Goal: Information Seeking & Learning: Learn about a topic

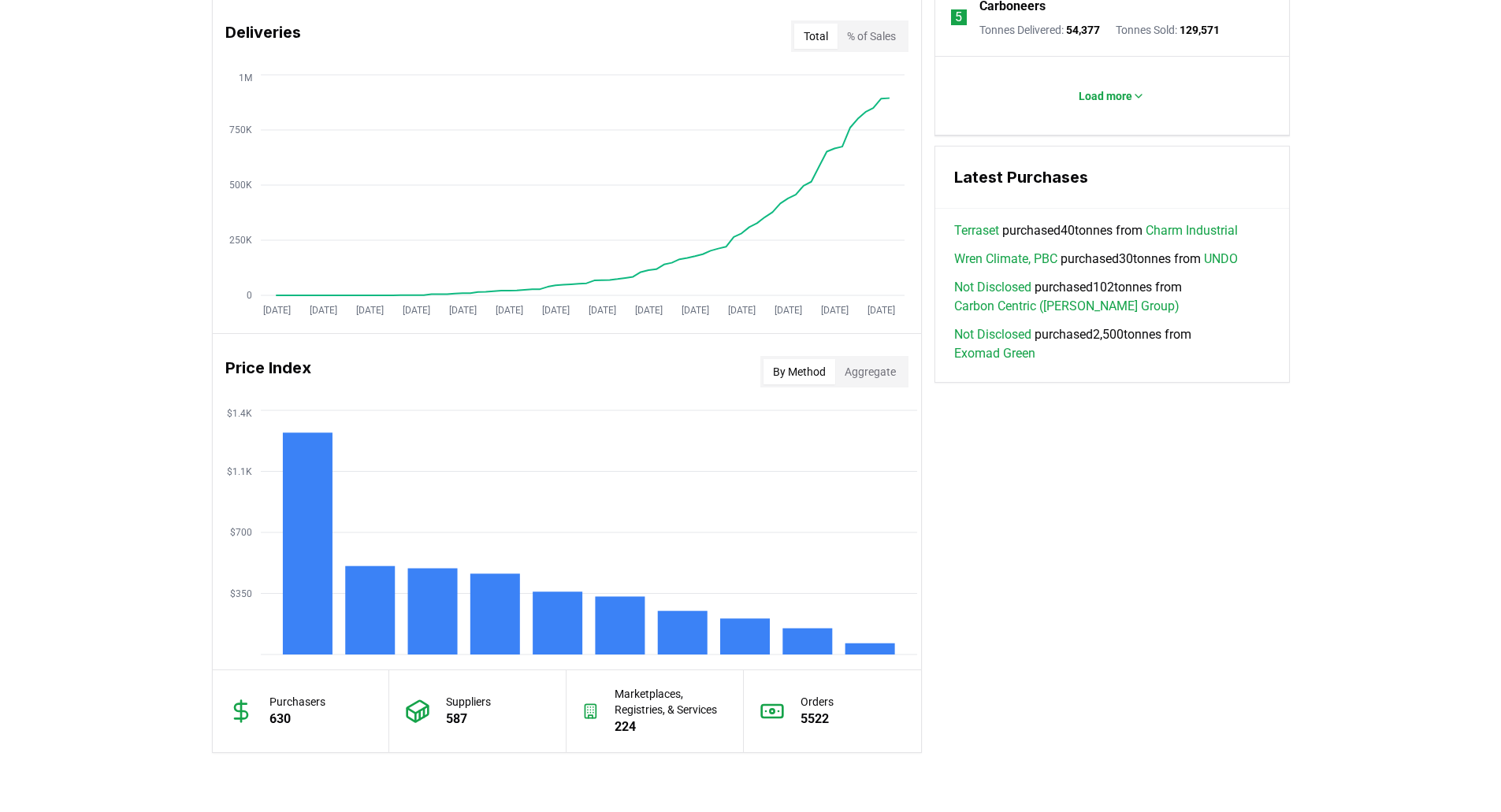
scroll to position [1181, 0]
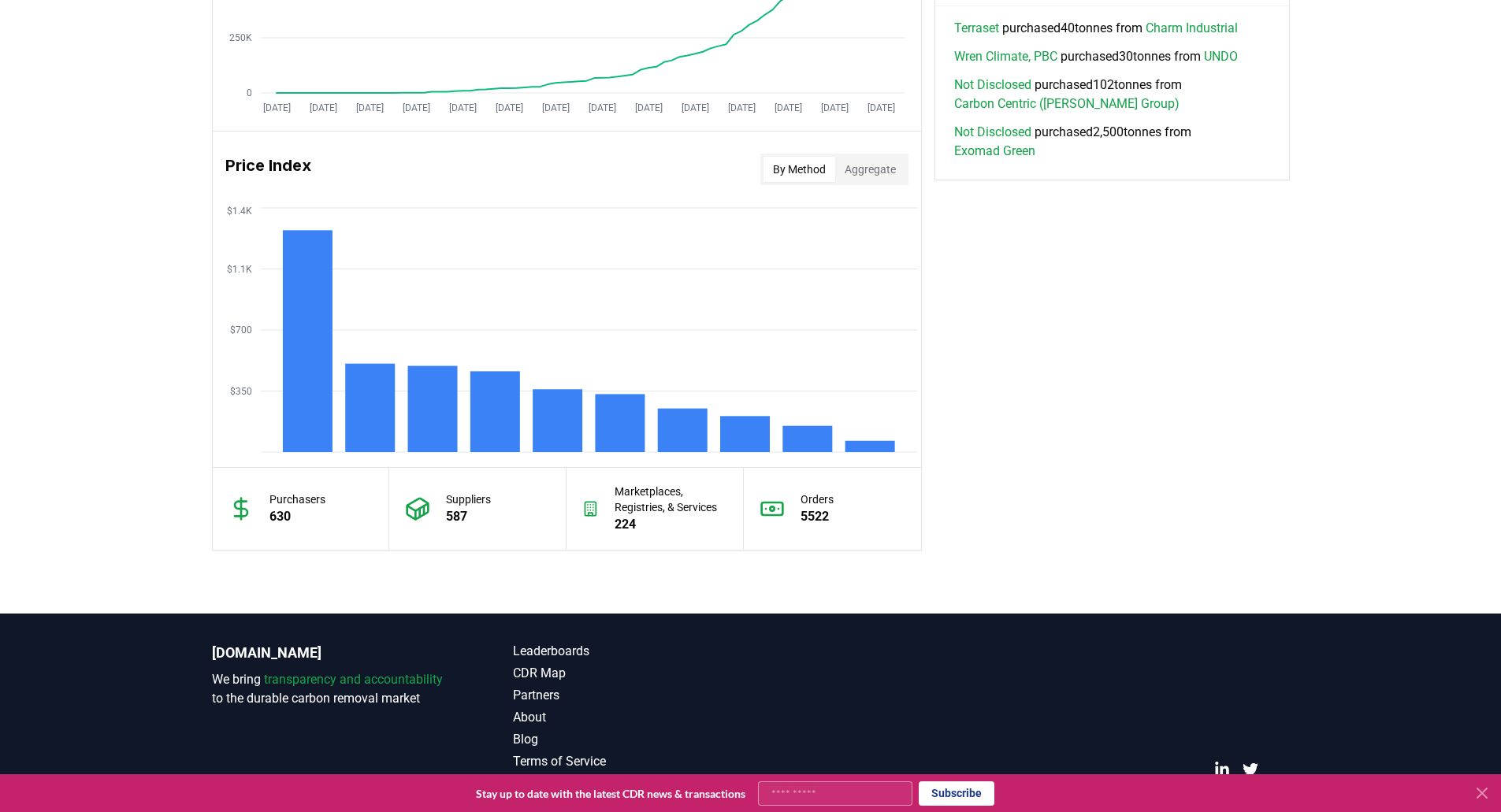
click at [881, 159] on button "Aggregate" at bounding box center [870, 170] width 70 height 25
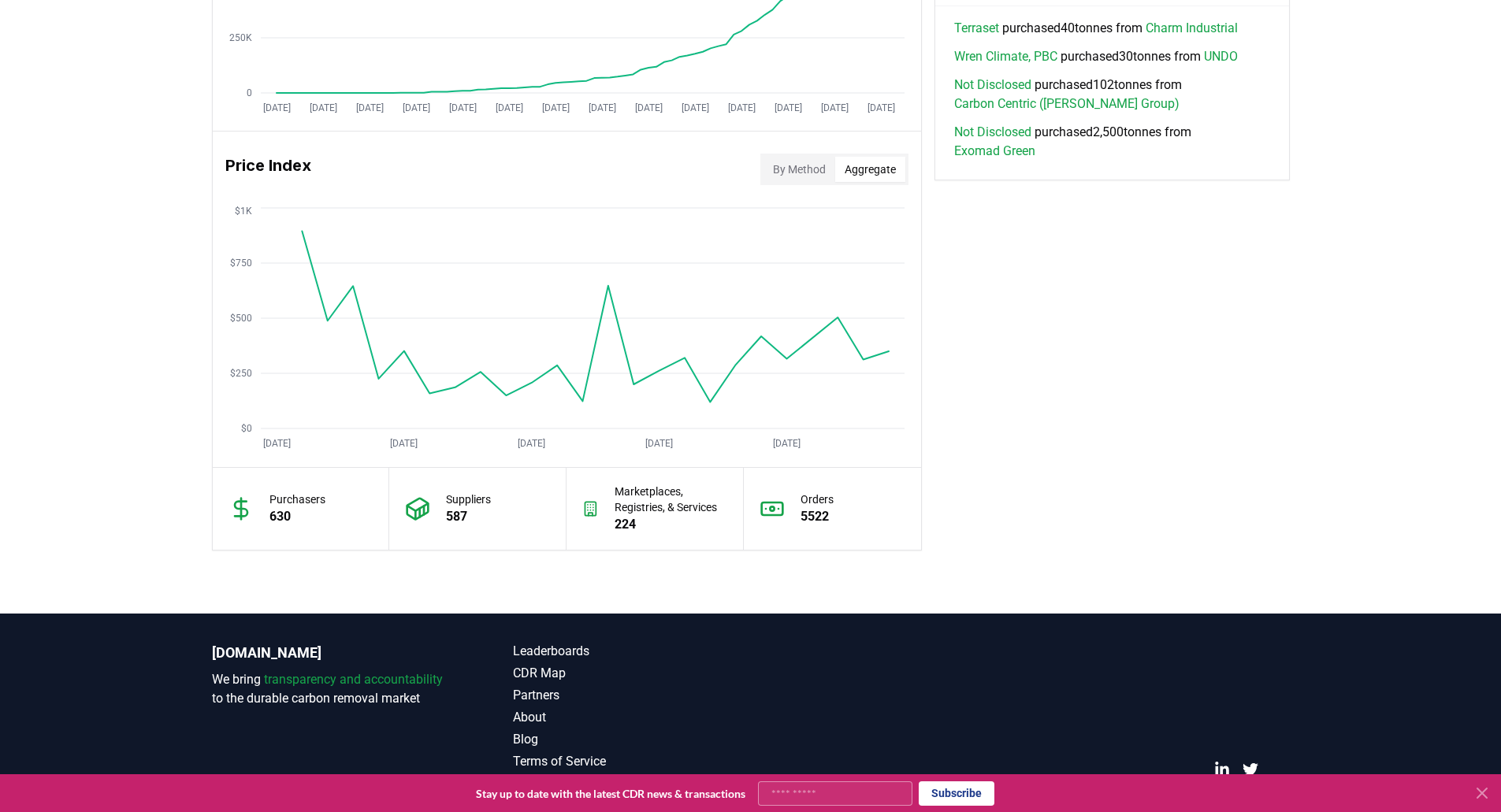
click at [792, 152] on div "Price Index By Method Aggregate" at bounding box center [566, 170] width 708 height 57
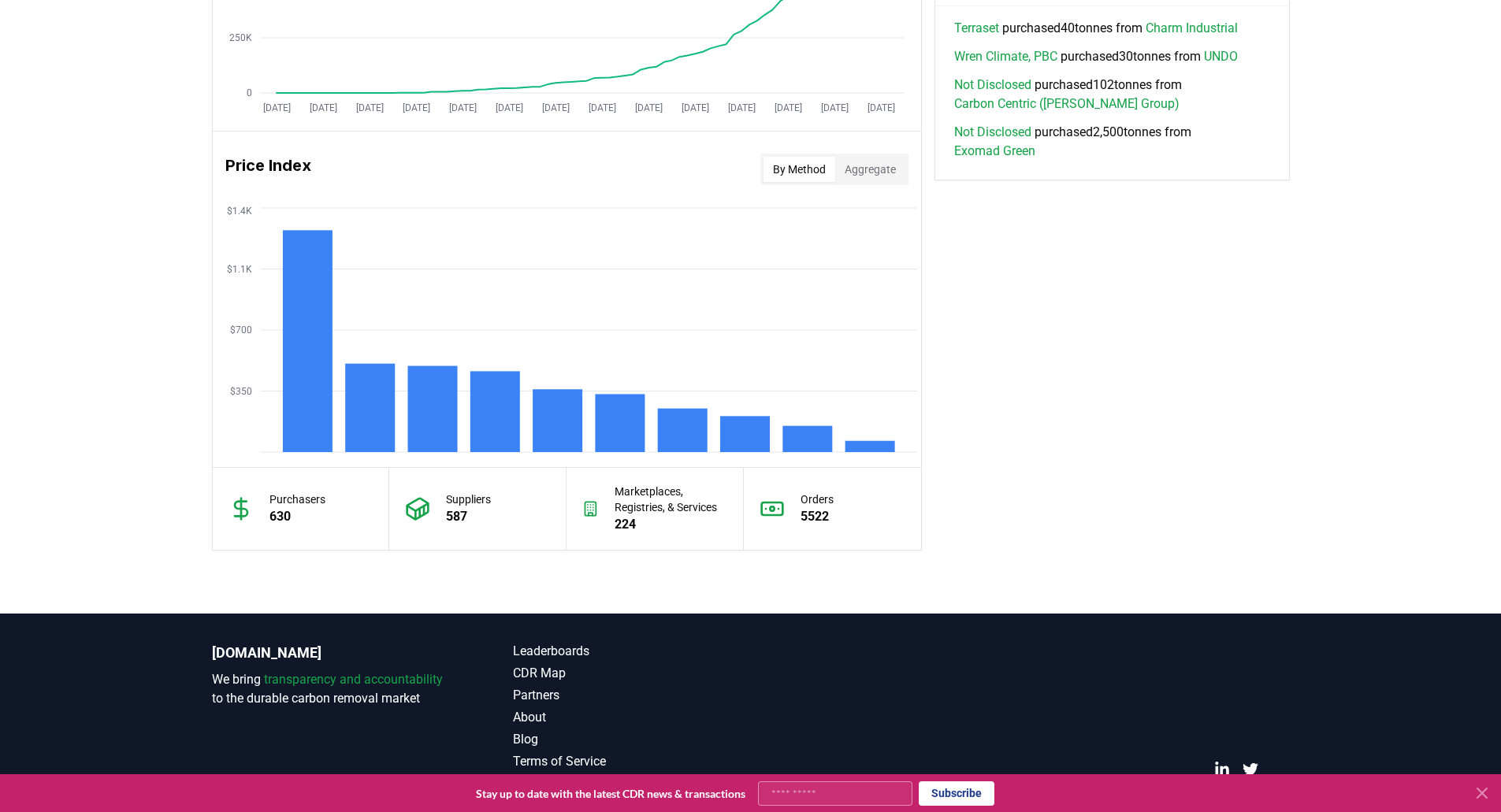
click at [784, 168] on button "By Method" at bounding box center [799, 170] width 72 height 25
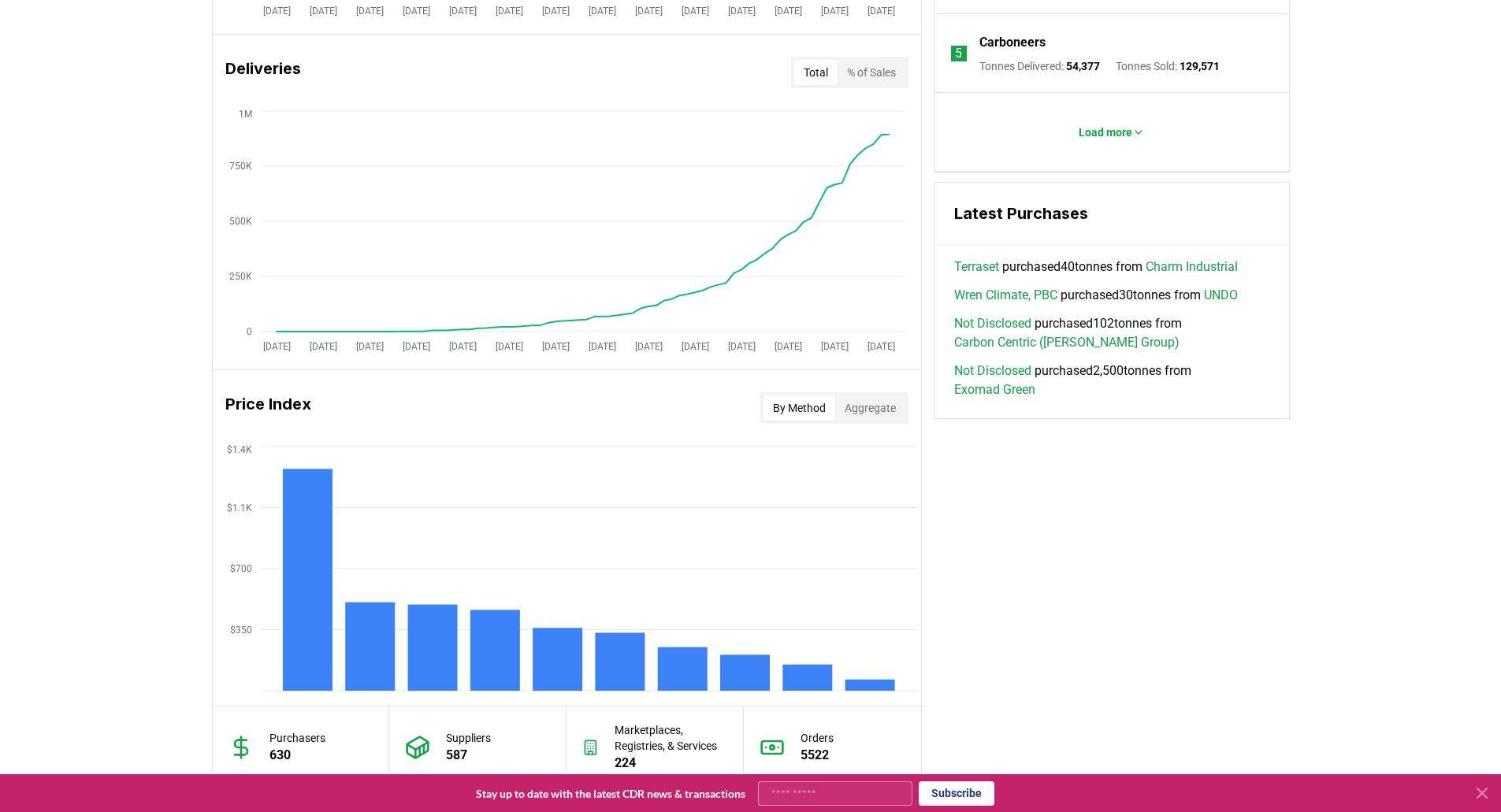
scroll to position [945, 0]
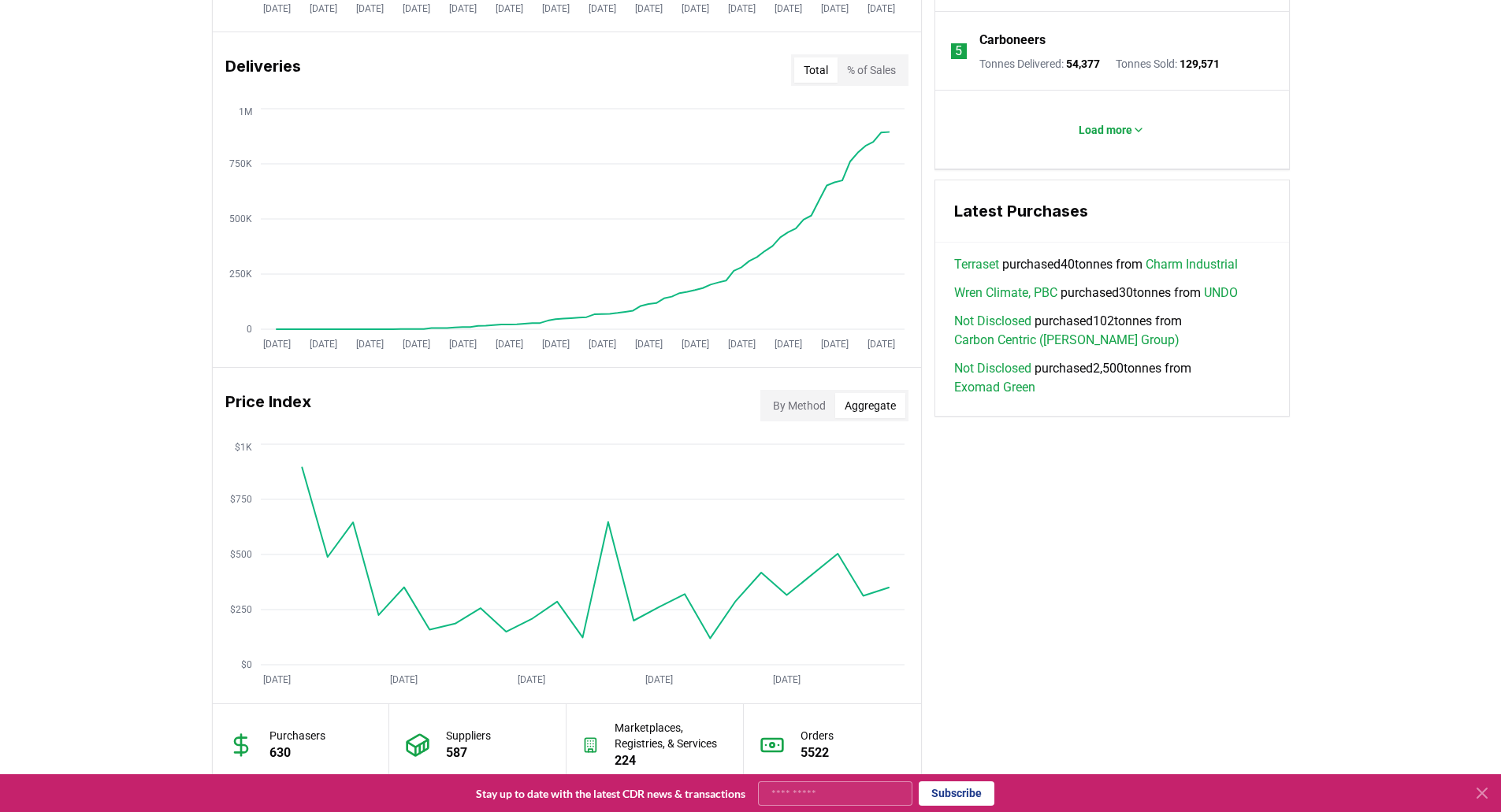
click at [861, 414] on button "Aggregate" at bounding box center [870, 406] width 70 height 25
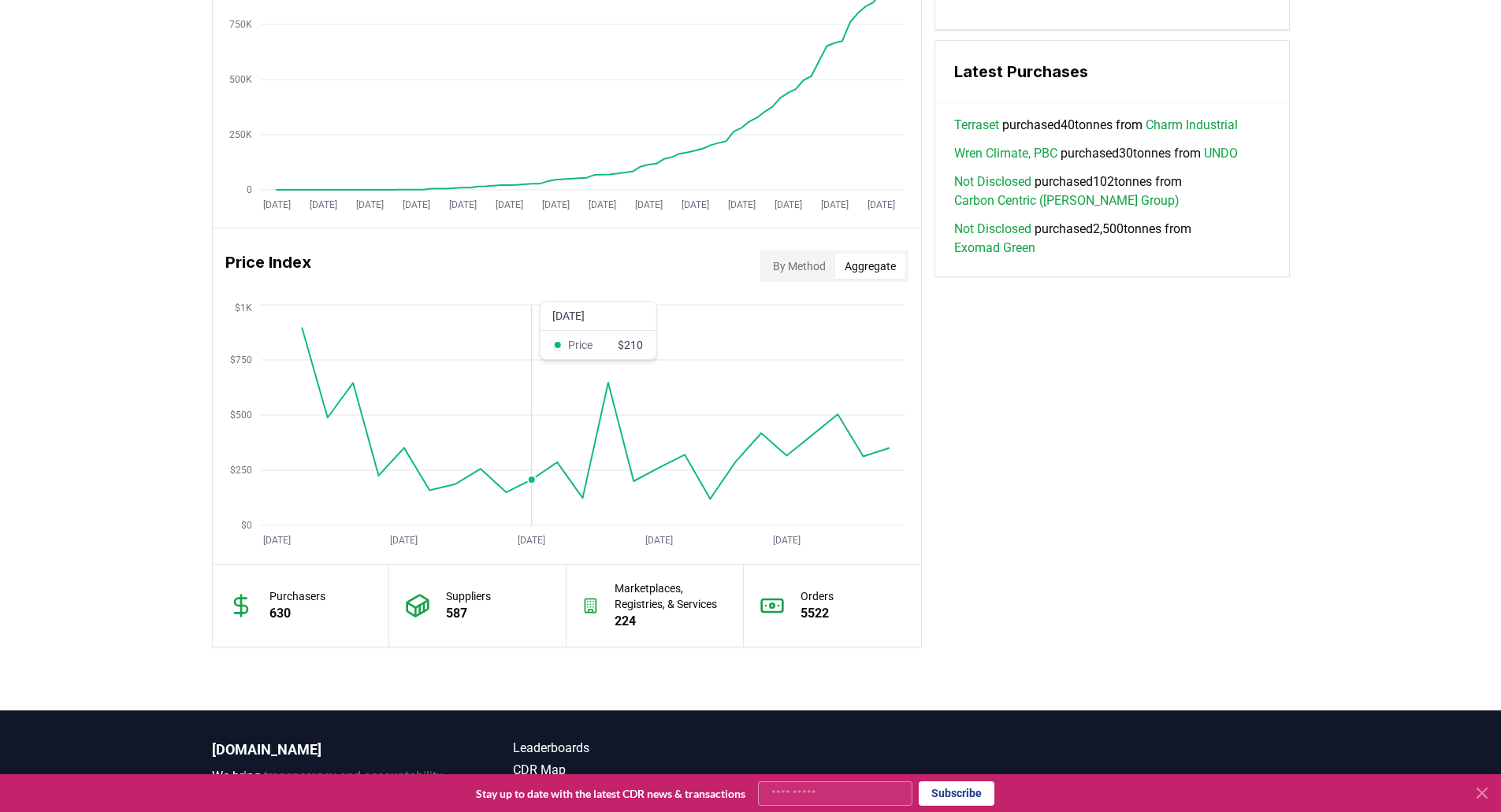
scroll to position [788, 0]
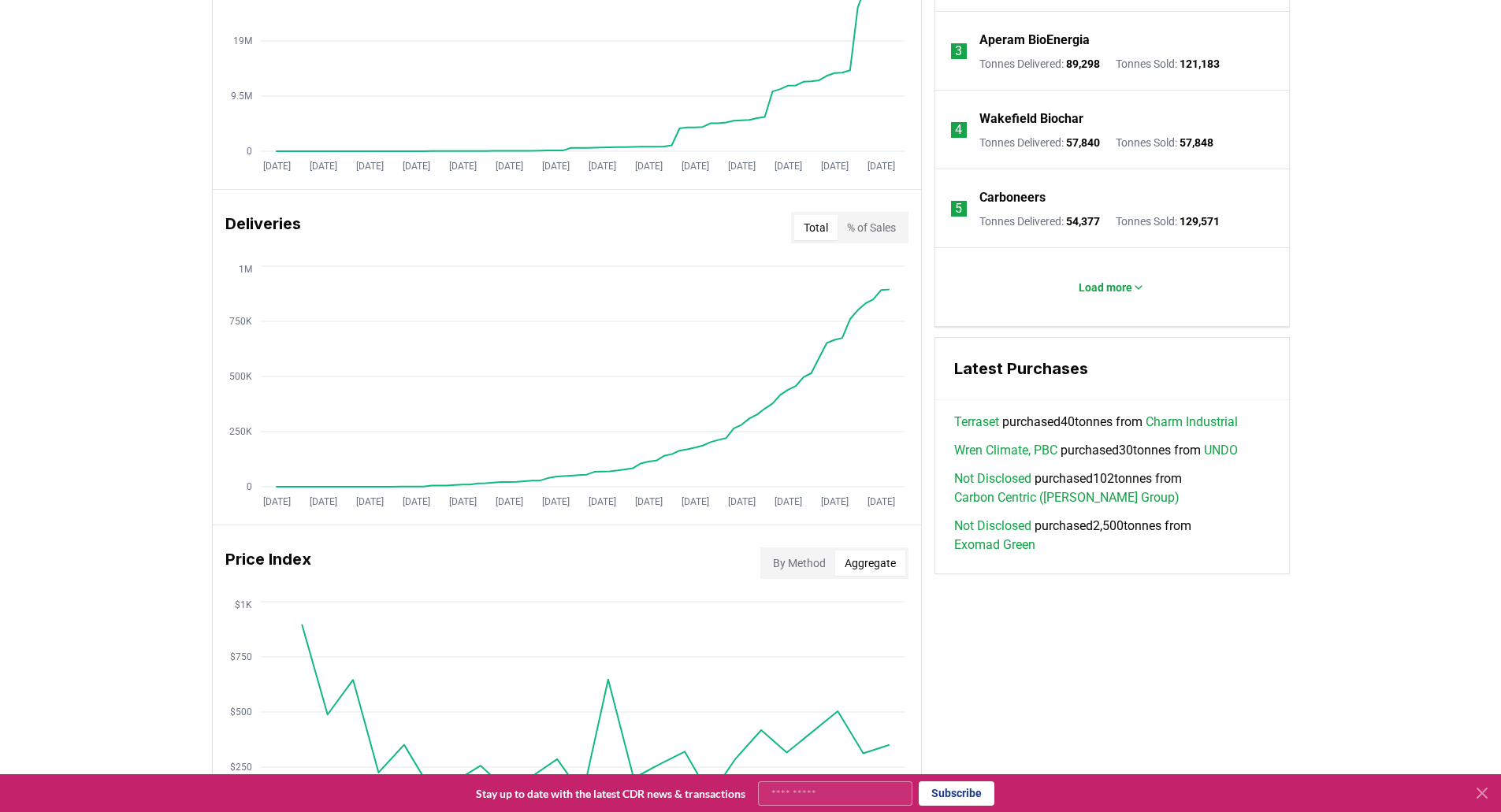
click at [795, 577] on div "By Method Aggregate" at bounding box center [835, 563] width 148 height 32
click at [789, 572] on button "By Method" at bounding box center [799, 563] width 72 height 25
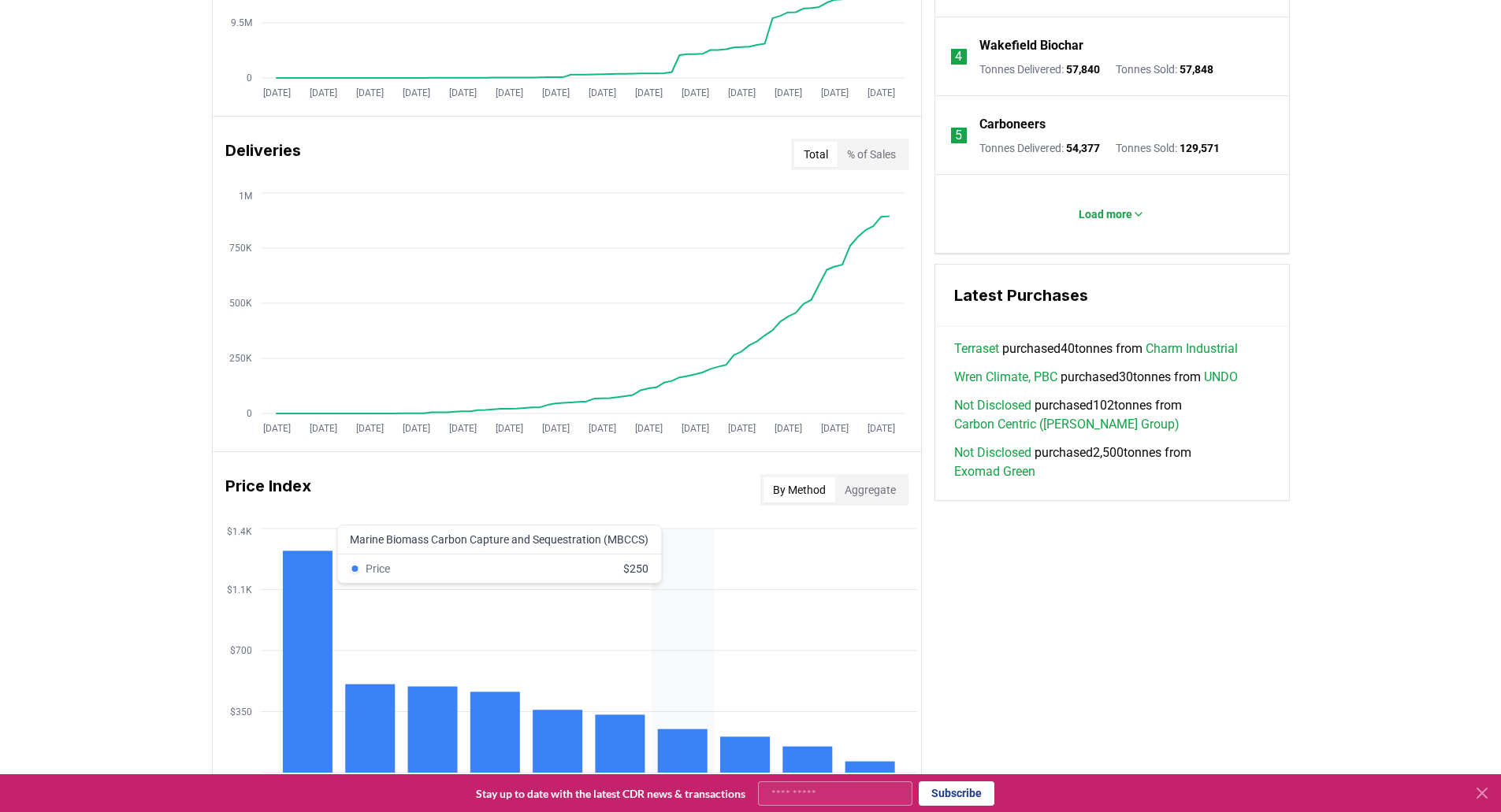
scroll to position [866, 0]
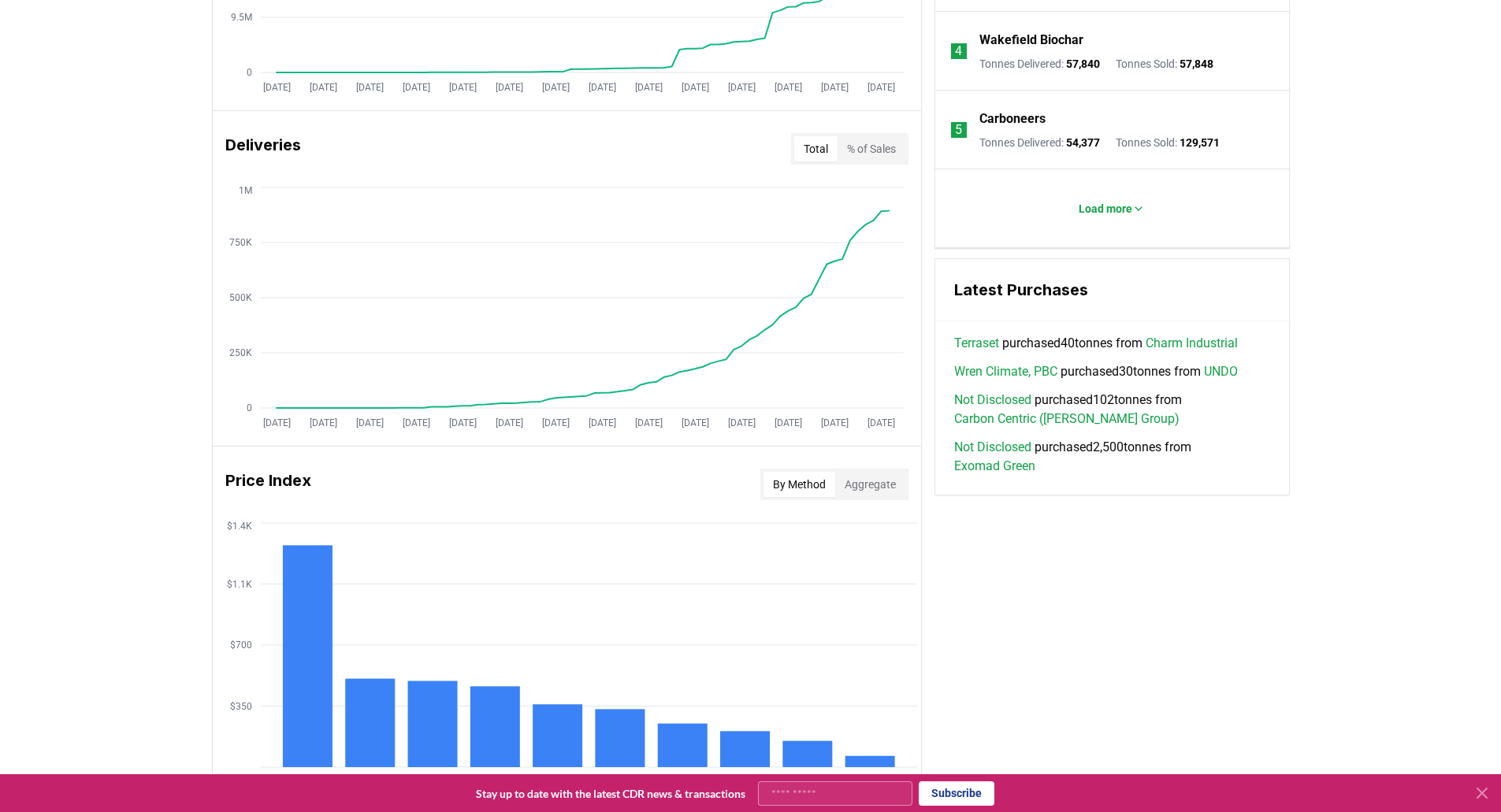
click at [869, 498] on div "By Method Aggregate" at bounding box center [835, 485] width 148 height 32
click at [870, 491] on button "Aggregate" at bounding box center [870, 485] width 70 height 25
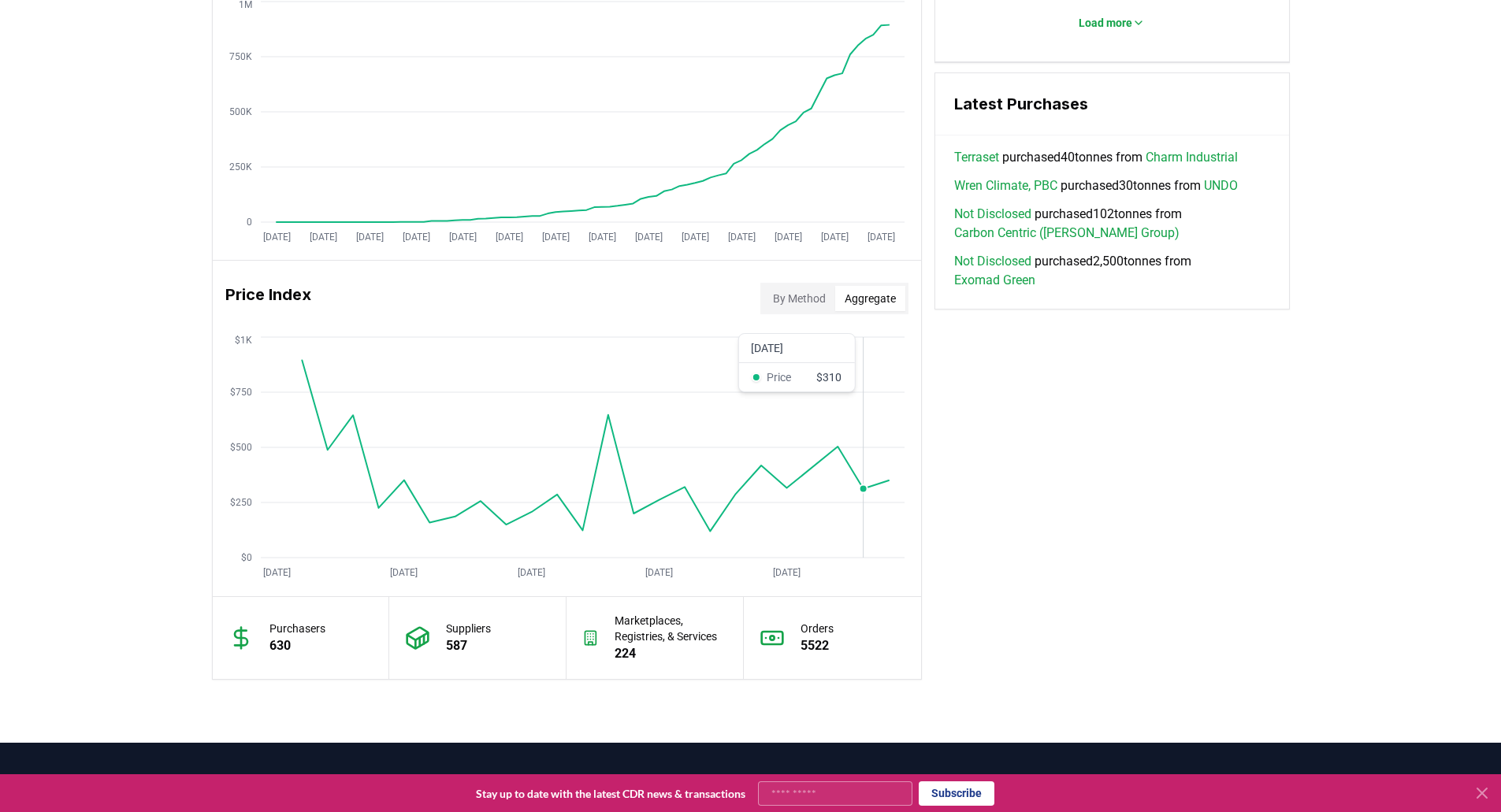
scroll to position [1213, 0]
